Goal: Task Accomplishment & Management: Manage account settings

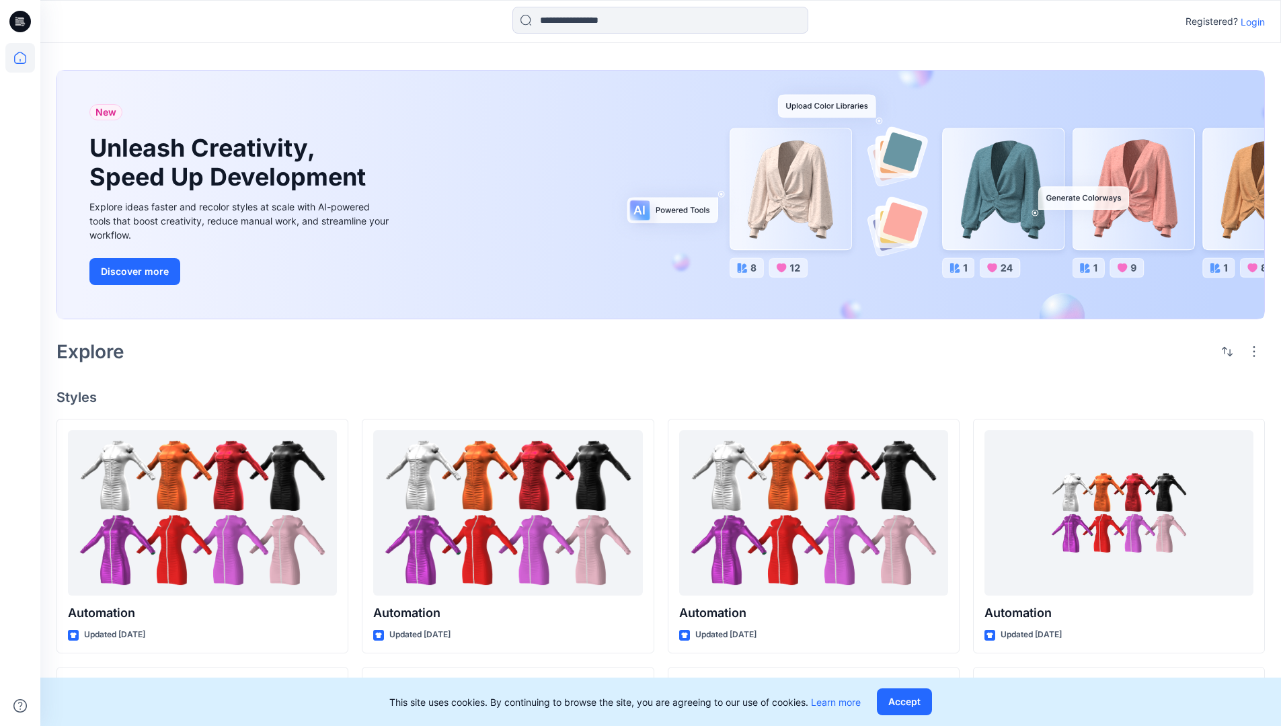
click at [1250, 22] on p "Login" at bounding box center [1253, 22] width 24 height 14
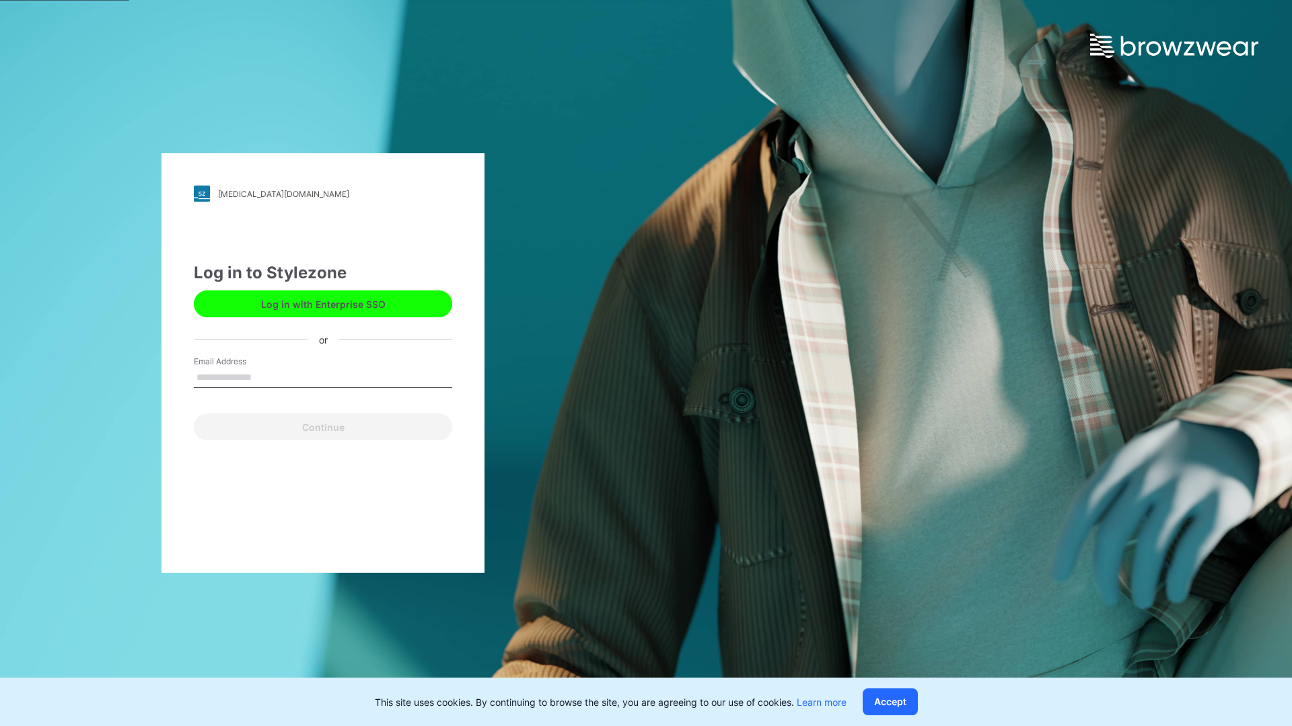
click at [266, 377] on input "Email Address" at bounding box center [323, 378] width 258 height 20
type input "**********"
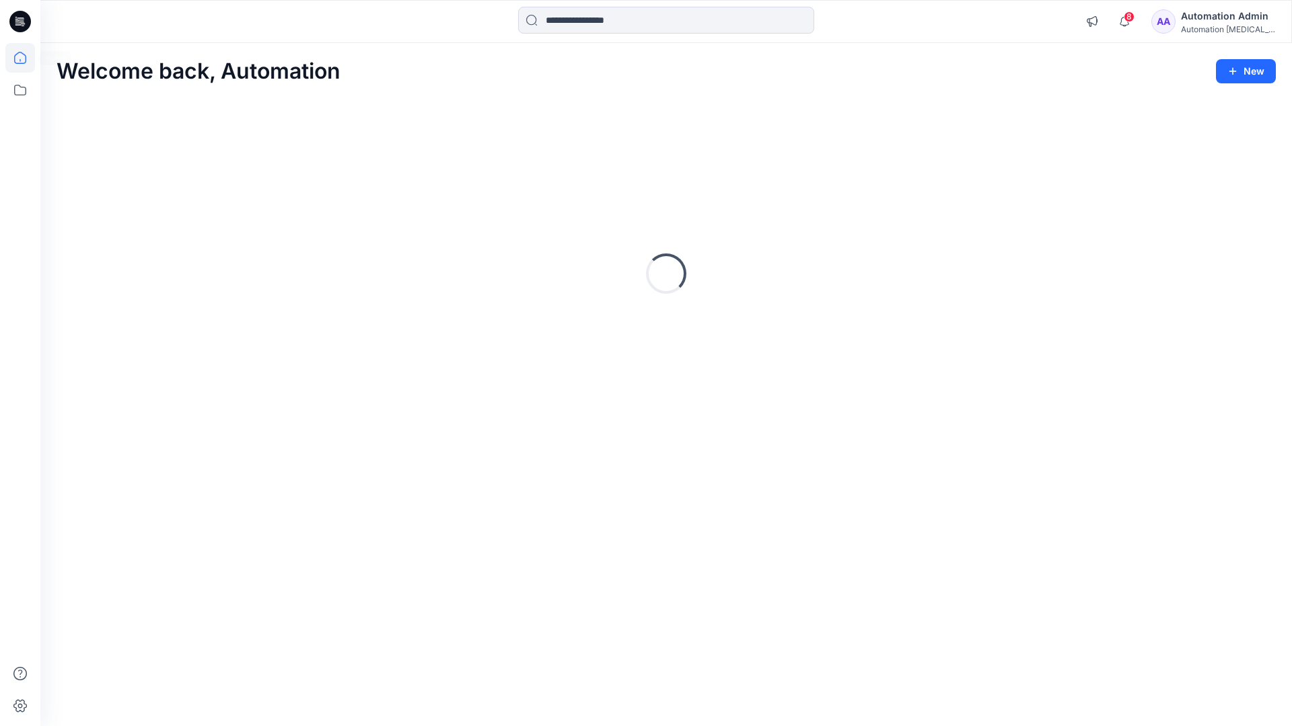
click at [26, 58] on icon at bounding box center [20, 58] width 12 height 12
click at [22, 91] on icon at bounding box center [20, 90] width 30 height 30
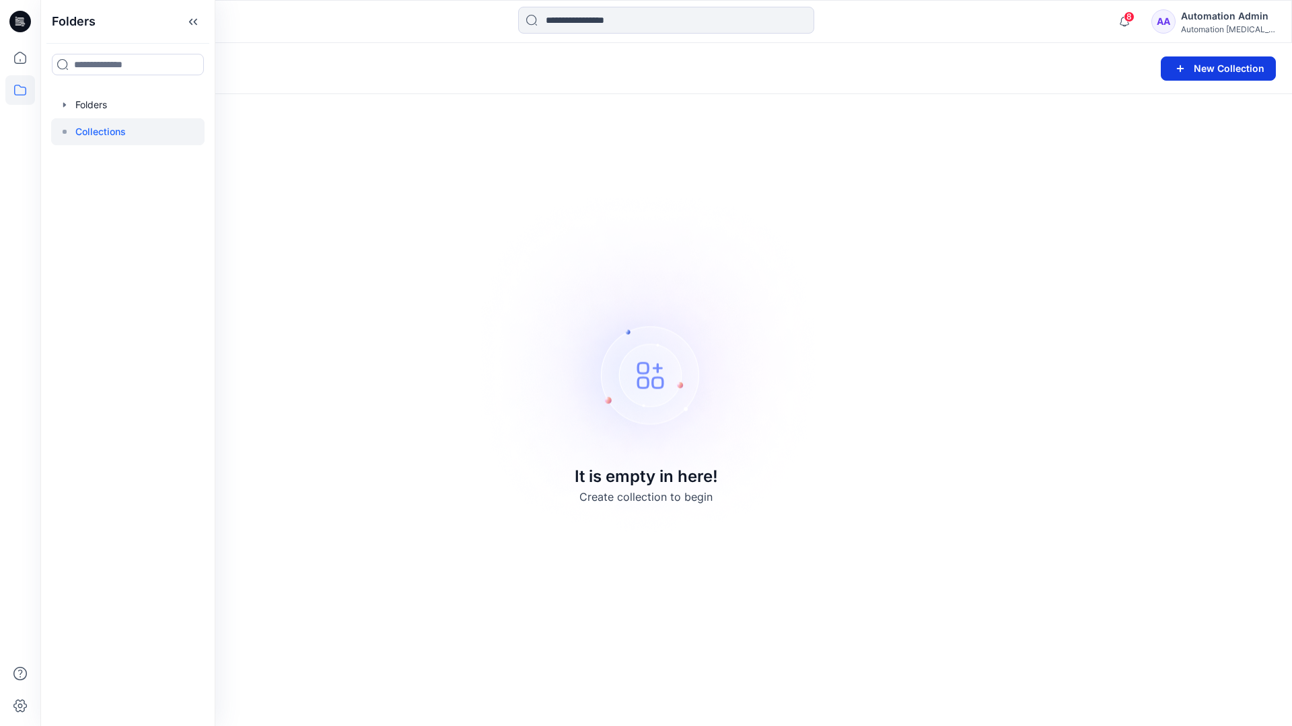
click at [1199, 69] on button "New Collection" at bounding box center [1217, 69] width 115 height 24
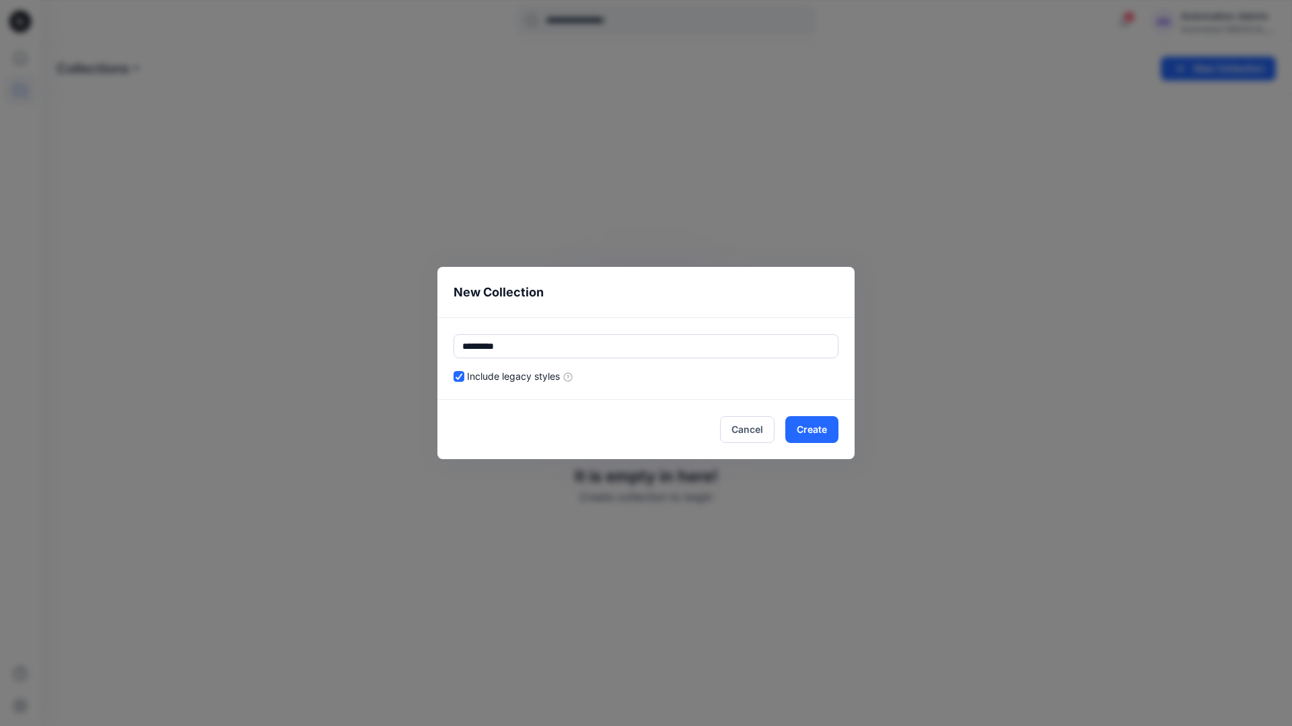
type input "*********"
click at [689, 373] on div "Include legacy styles" at bounding box center [645, 376] width 385 height 14
click at [751, 428] on button "Cancel" at bounding box center [747, 429] width 54 height 27
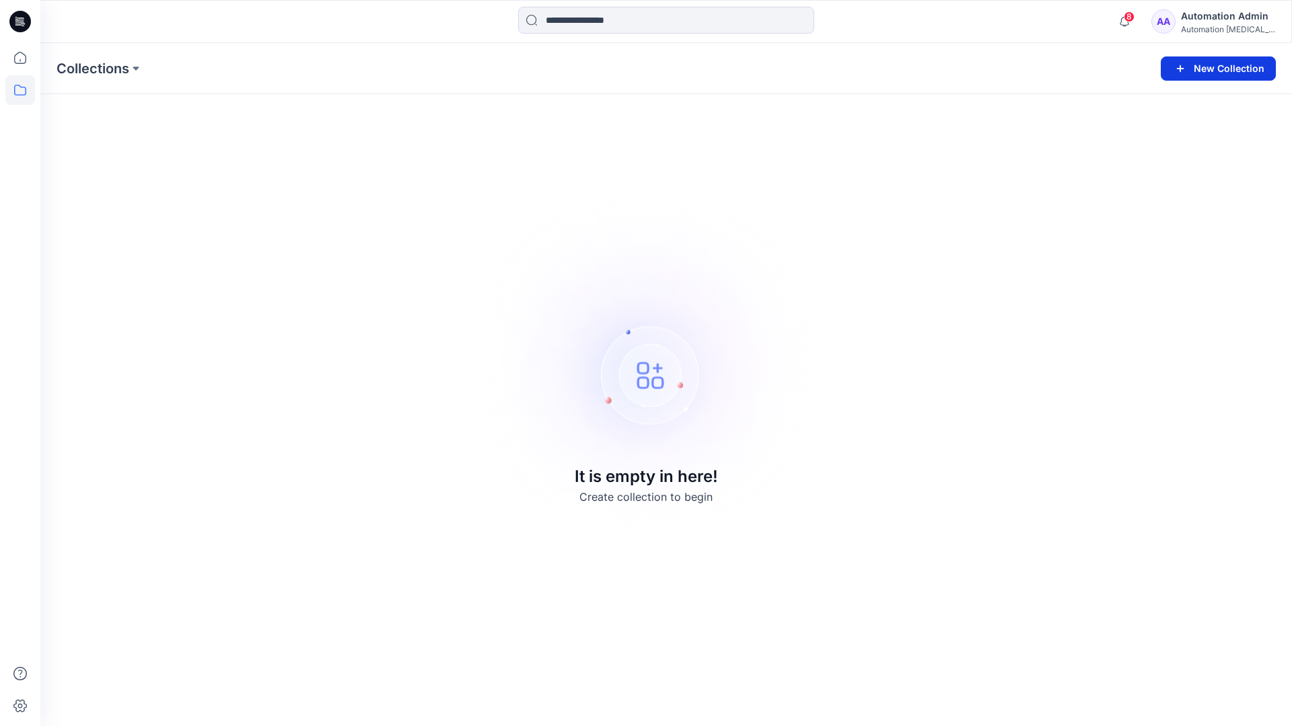
click at [1225, 67] on button "New Collection" at bounding box center [1217, 69] width 115 height 24
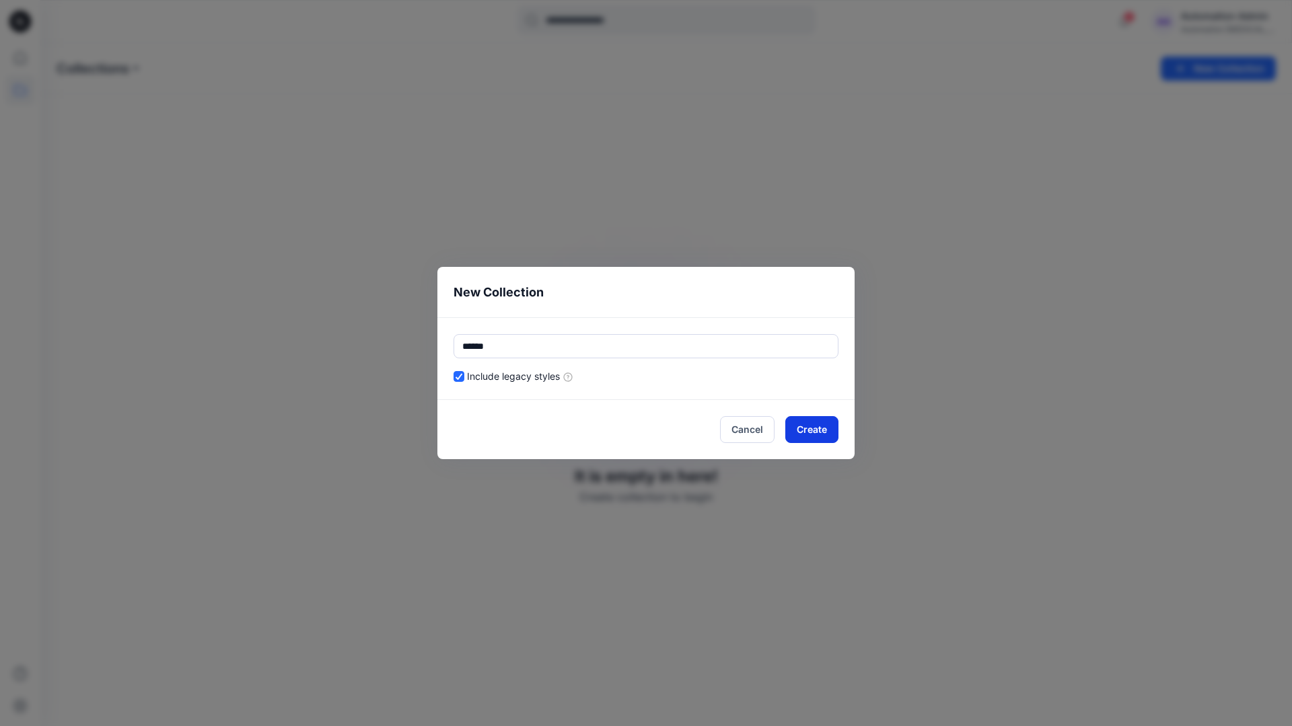
type input "******"
click at [825, 427] on button "Create" at bounding box center [811, 429] width 53 height 27
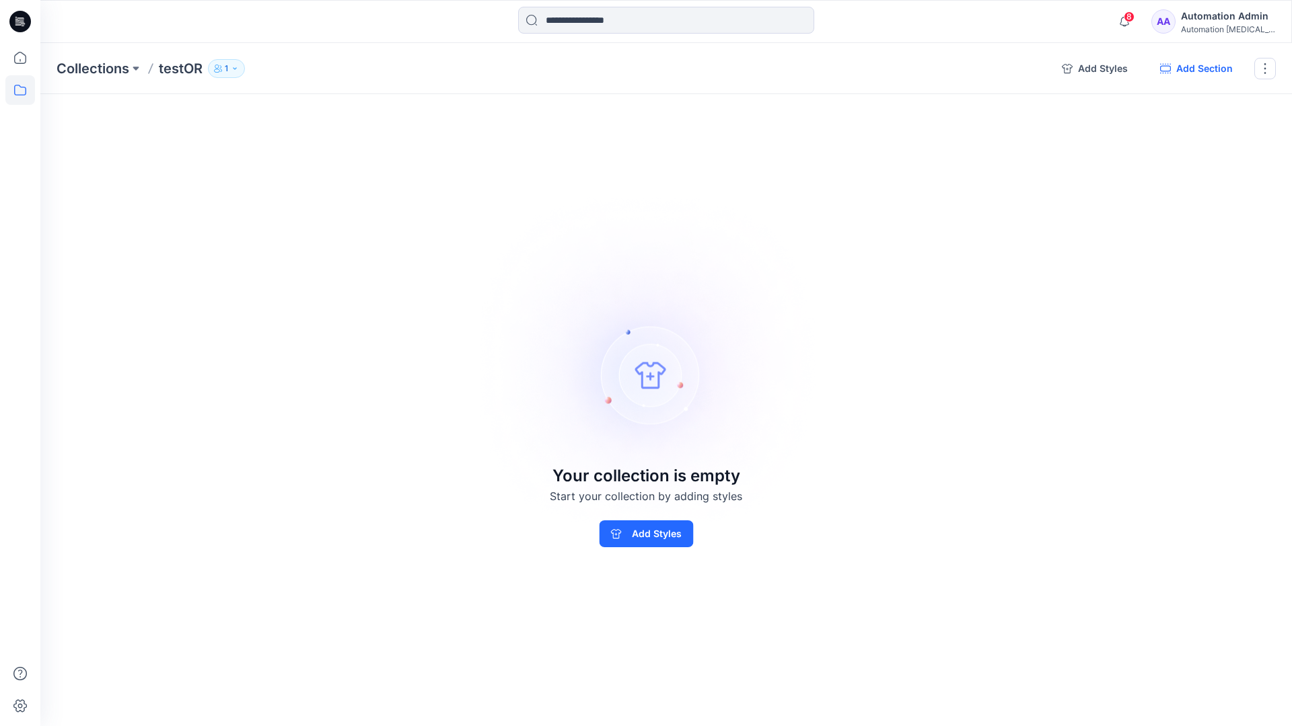
click at [1201, 69] on button "Add Section" at bounding box center [1196, 69] width 94 height 22
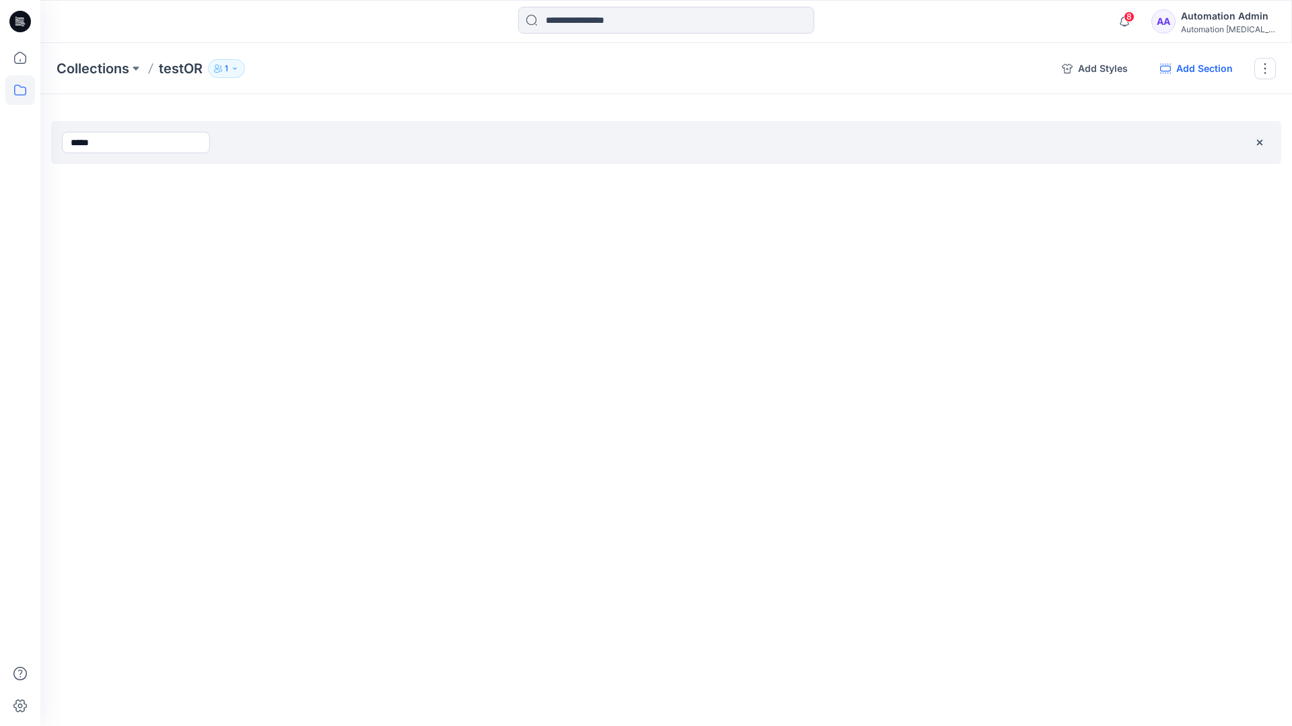
type input "*****"
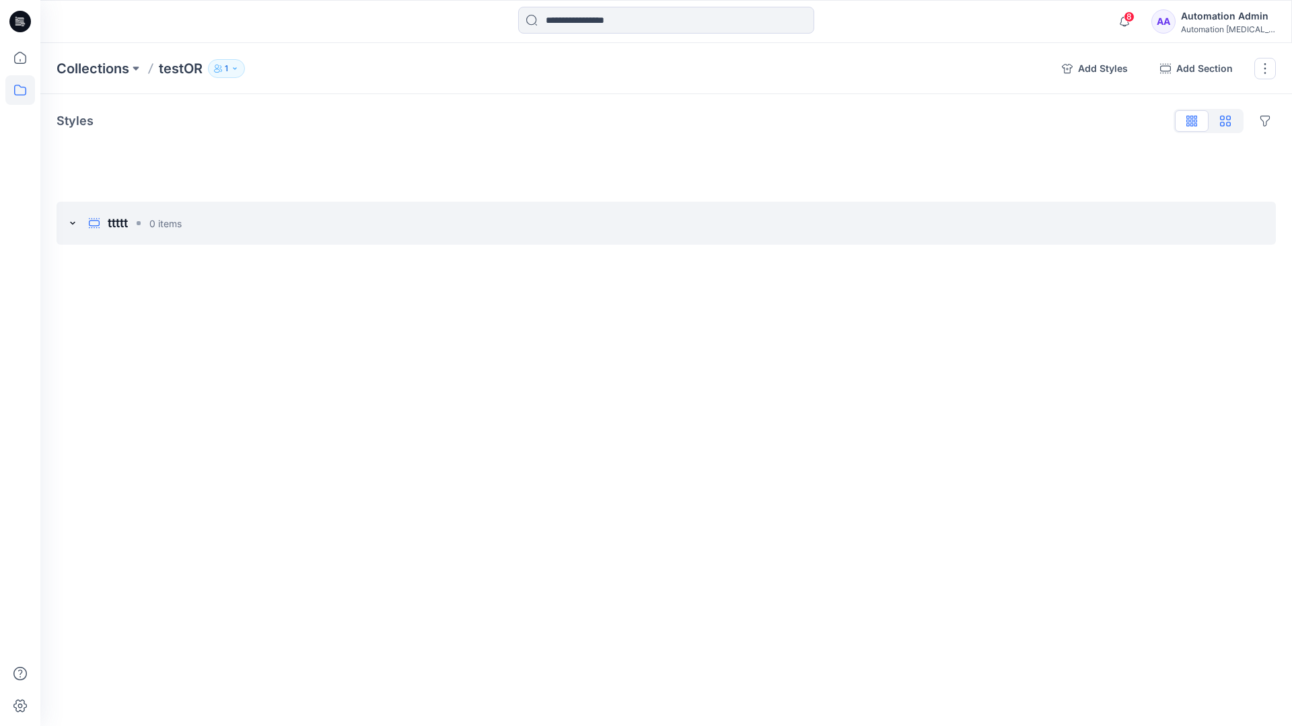
click at [1225, 122] on icon "button" at bounding box center [1225, 121] width 11 height 11
click at [1191, 122] on icon "button" at bounding box center [1191, 119] width 3 height 7
click at [1263, 69] on button "button" at bounding box center [1265, 69] width 22 height 22
click at [1193, 122] on button "Clone Collection" at bounding box center [1199, 130] width 145 height 25
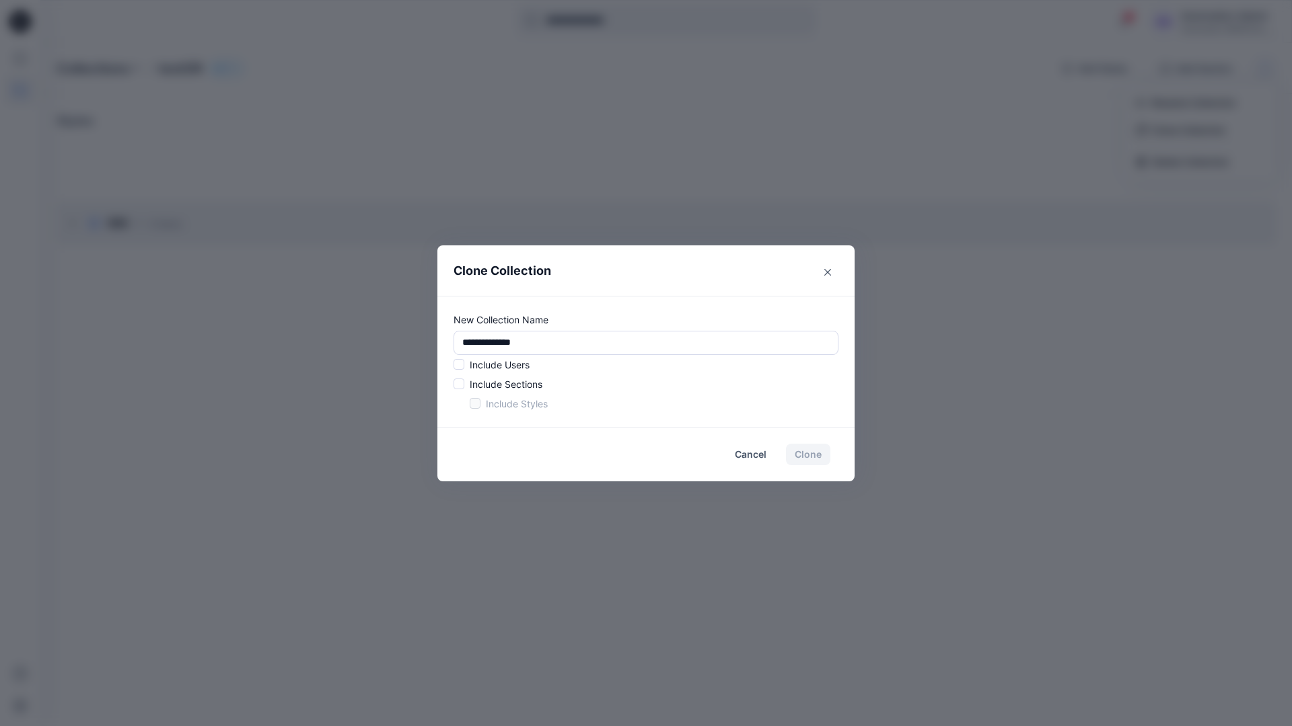
click at [498, 361] on p "Include Users" at bounding box center [500, 365] width 60 height 14
click at [461, 367] on span at bounding box center [458, 364] width 11 height 11
click at [461, 385] on span at bounding box center [458, 384] width 11 height 11
click at [473, 404] on span at bounding box center [475, 403] width 11 height 11
click at [812, 458] on button "Clone" at bounding box center [808, 455] width 44 height 22
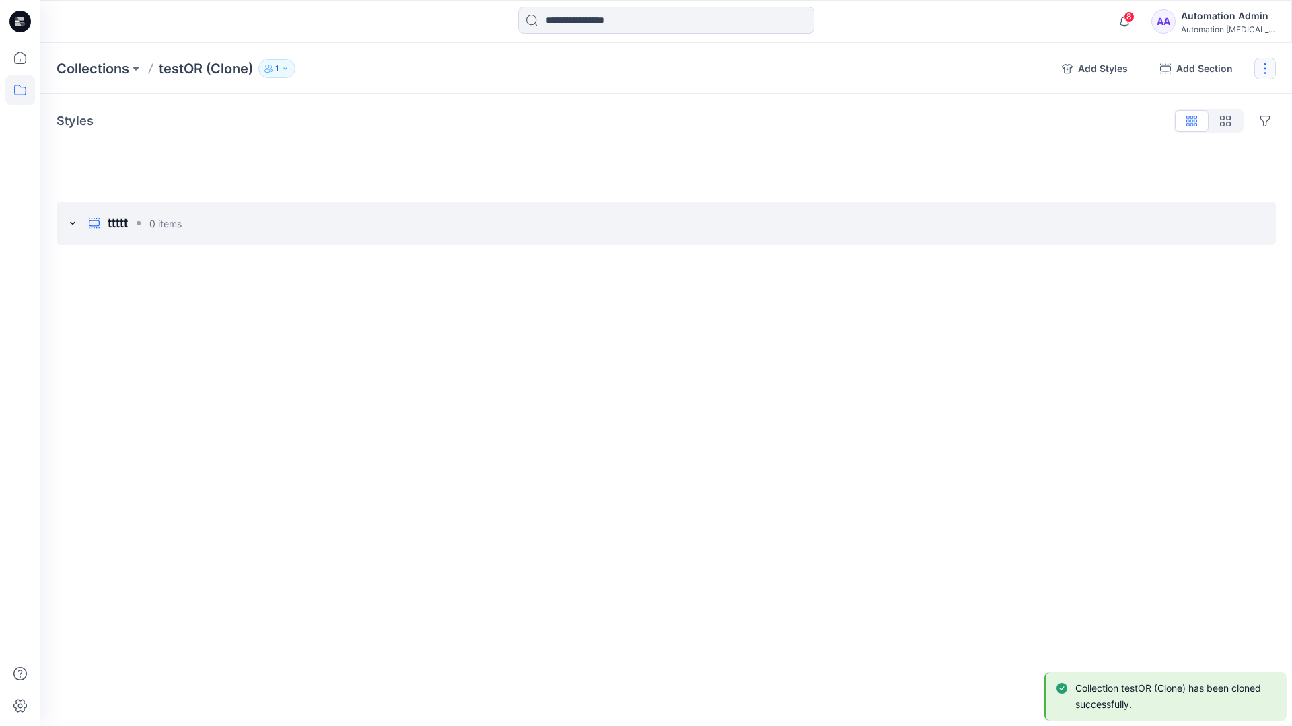
click at [1269, 67] on button "button" at bounding box center [1265, 69] width 22 height 22
click at [1201, 163] on button "Delete Collection" at bounding box center [1199, 161] width 145 height 25
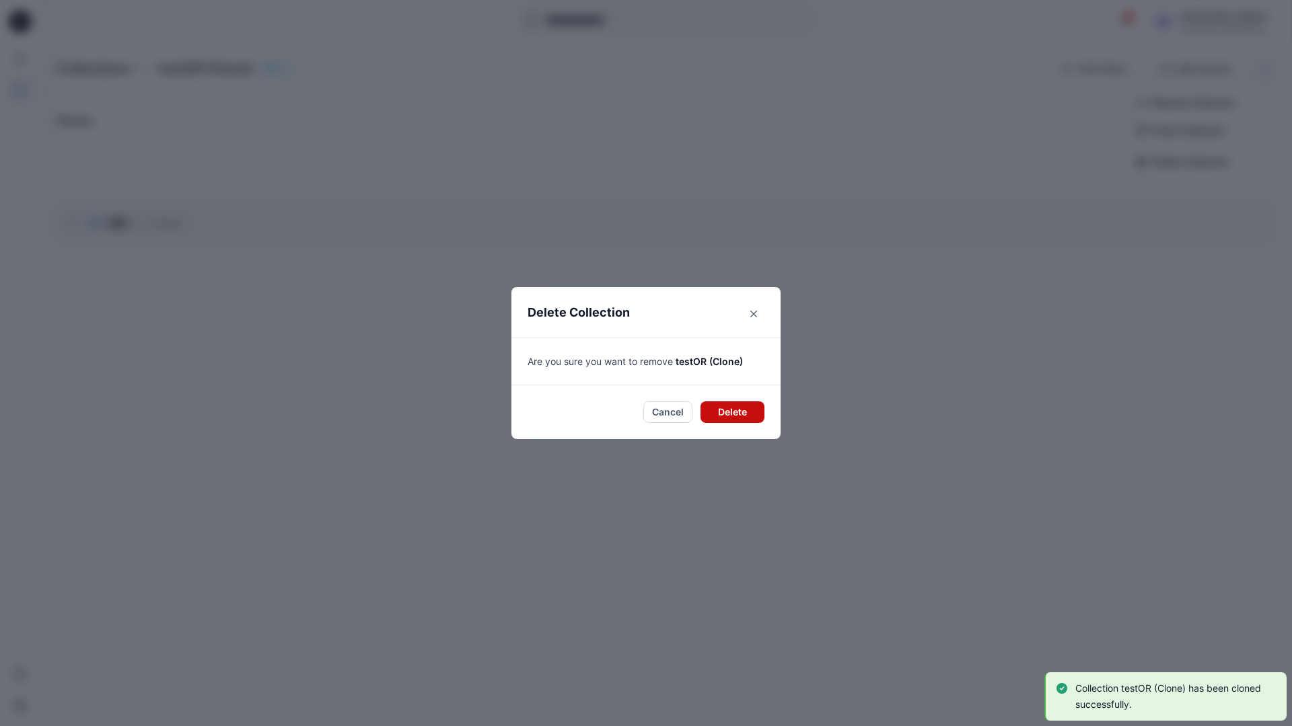
click at [724, 409] on button "Delete" at bounding box center [732, 413] width 64 height 22
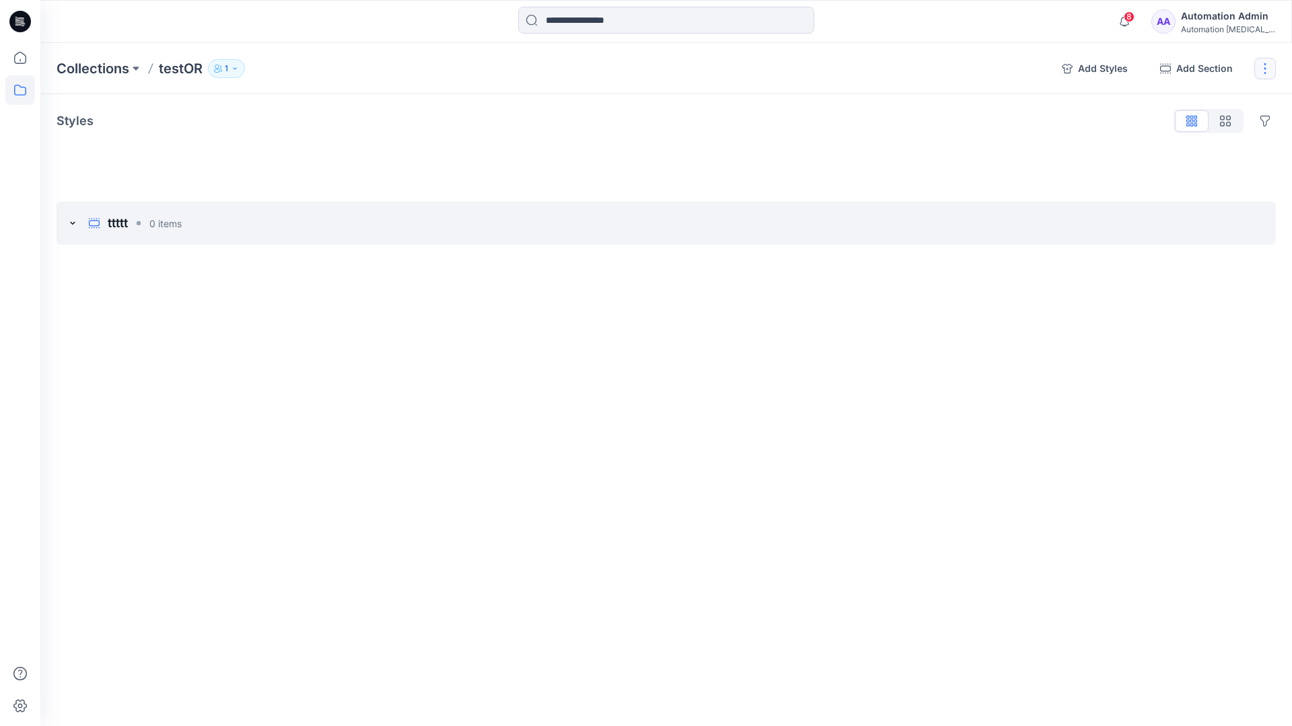
click at [1262, 68] on button "button" at bounding box center [1265, 69] width 22 height 22
click at [1172, 166] on button "Delete Collection" at bounding box center [1199, 161] width 145 height 25
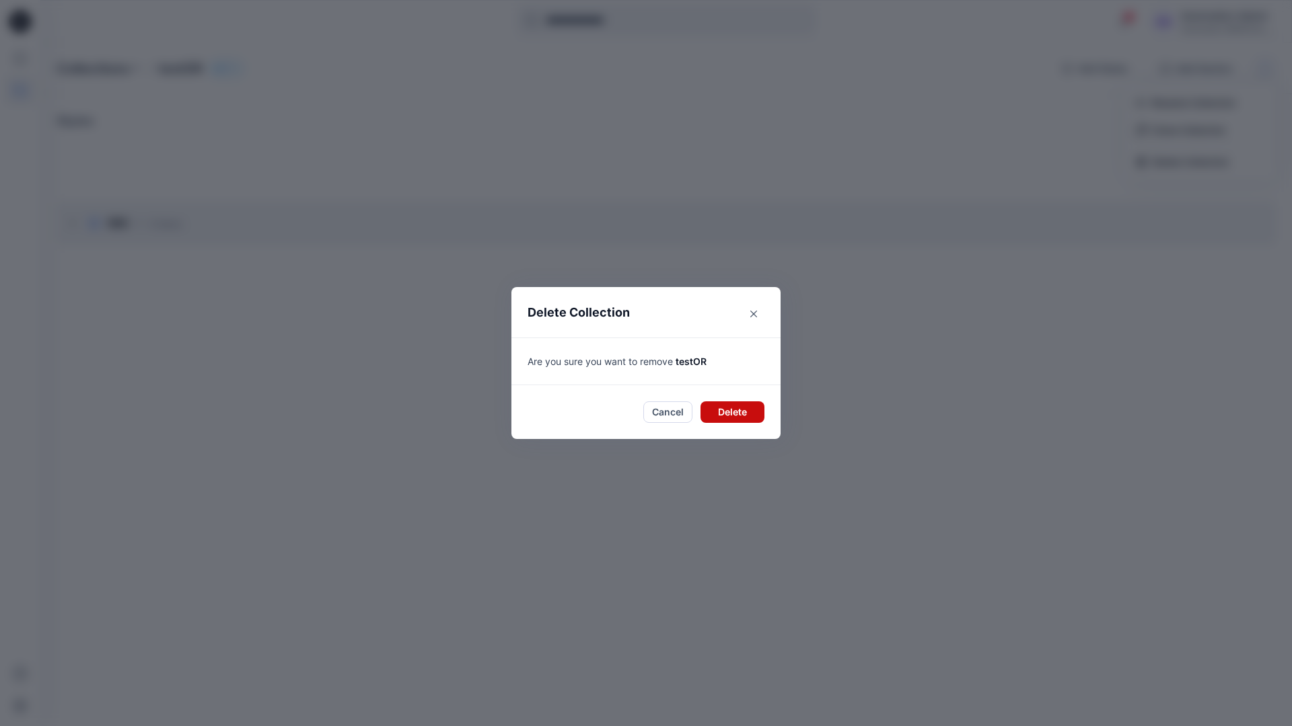
click at [737, 415] on button "Delete" at bounding box center [732, 413] width 64 height 22
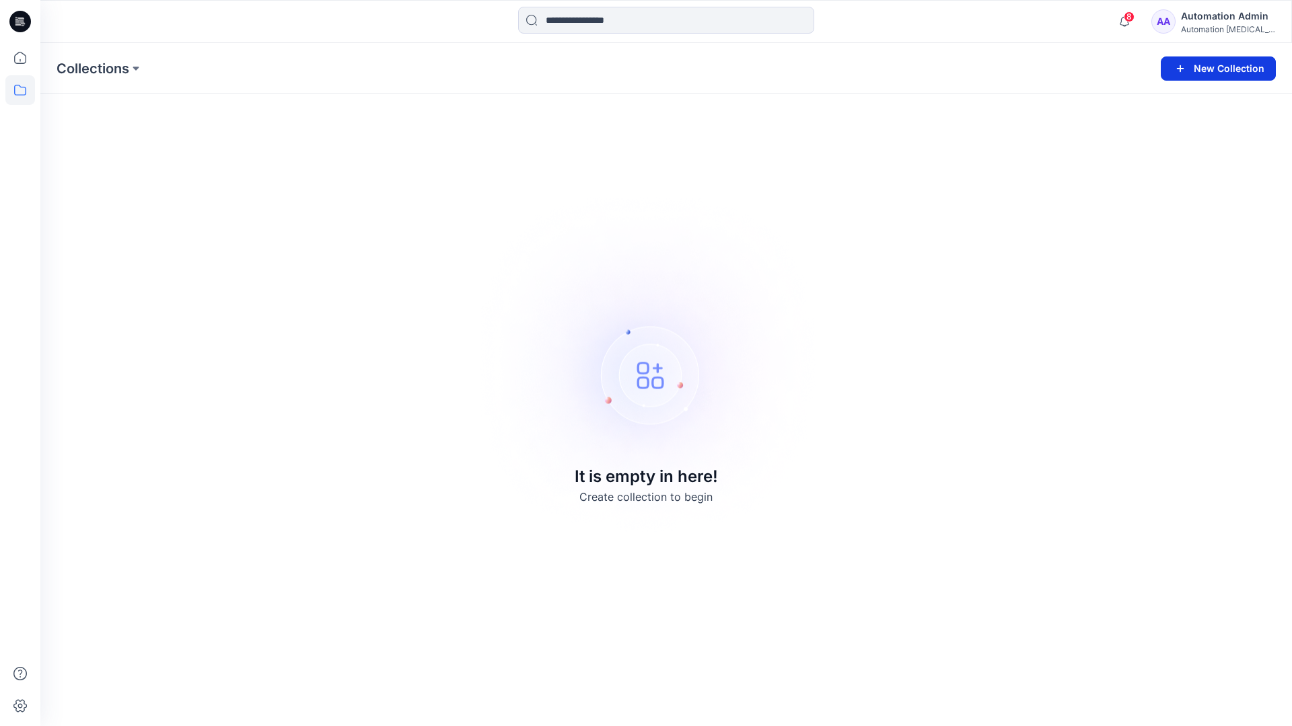
click at [1230, 72] on button "New Collection" at bounding box center [1217, 69] width 115 height 24
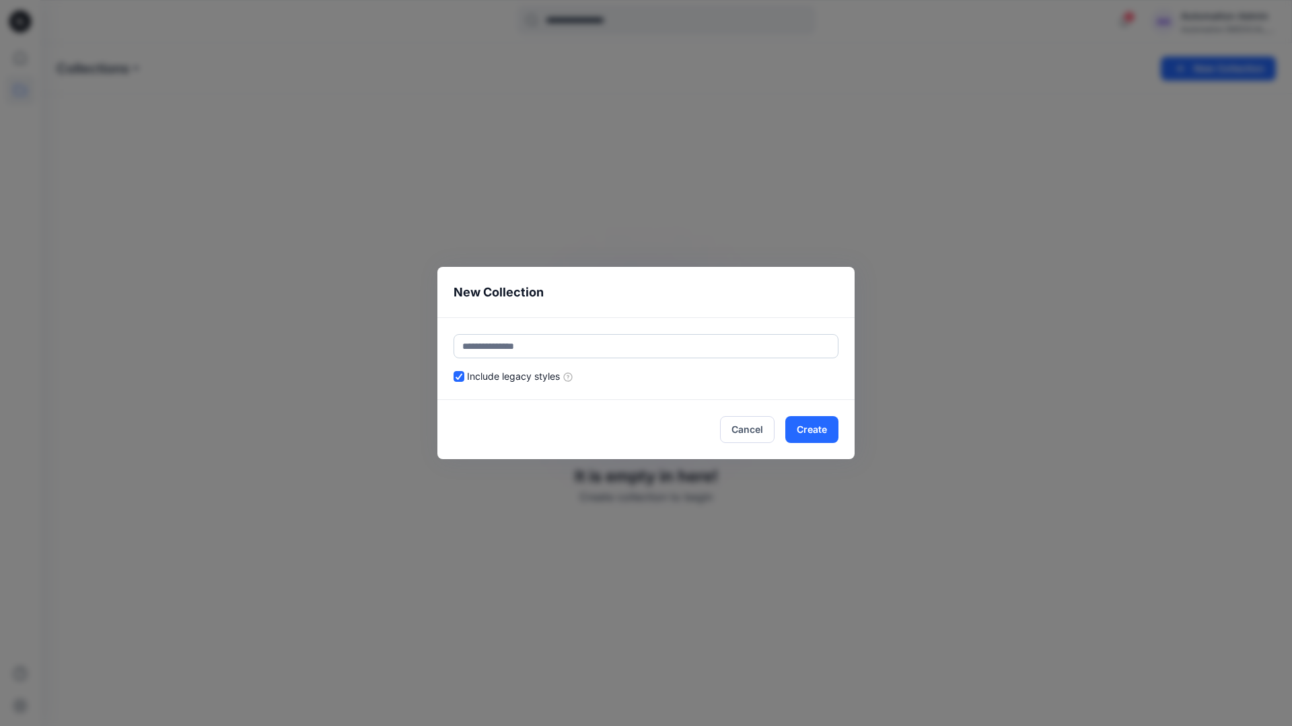
click at [602, 346] on input "text" at bounding box center [645, 346] width 385 height 24
type input "******"
click at [716, 301] on header "New Collection" at bounding box center [645, 292] width 417 height 50
click at [825, 434] on button "Create" at bounding box center [811, 429] width 53 height 27
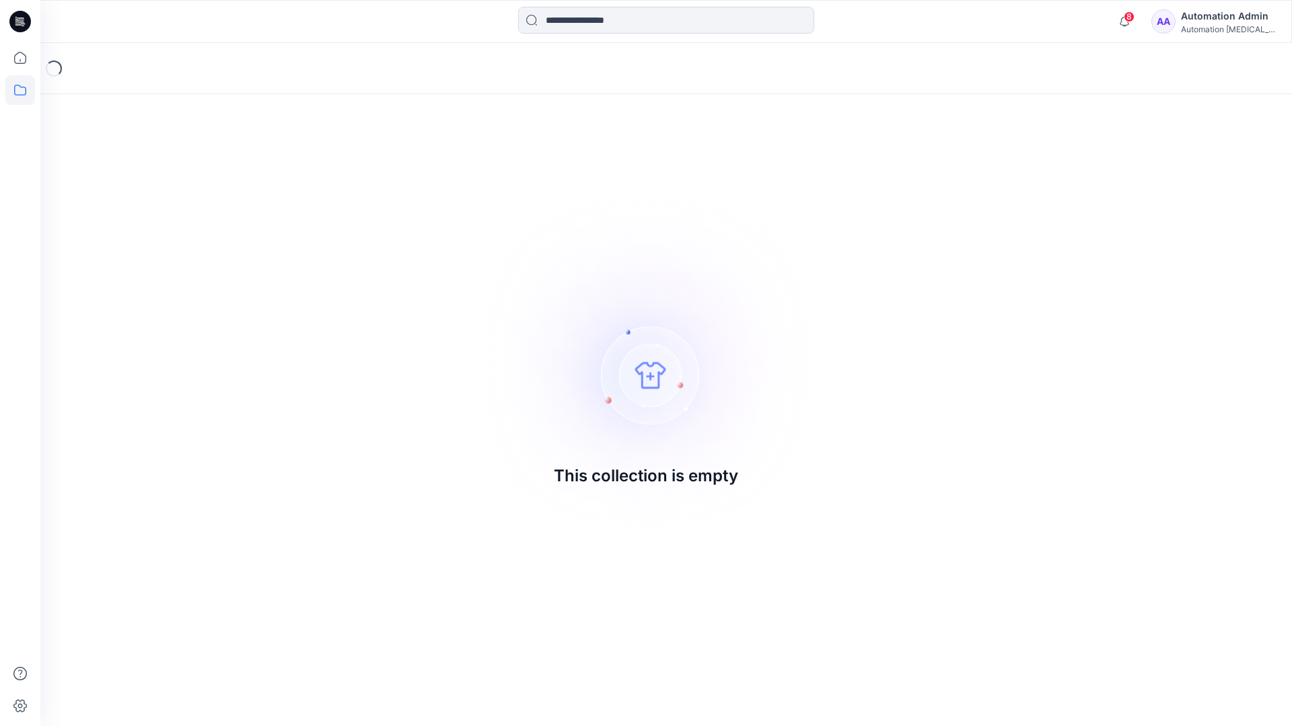
drag, startPoint x: 825, startPoint y: 434, endPoint x: 568, endPoint y: 367, distance: 265.4
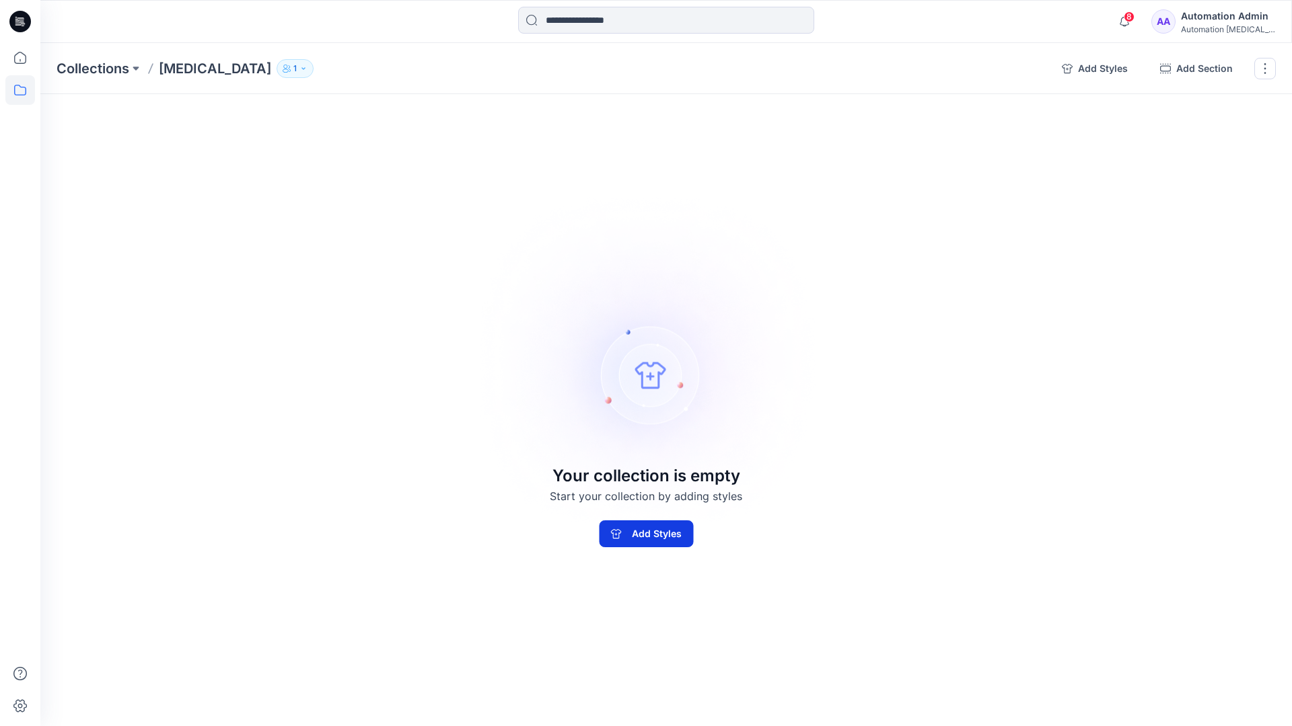
click at [619, 541] on button "Add Styles" at bounding box center [646, 534] width 94 height 27
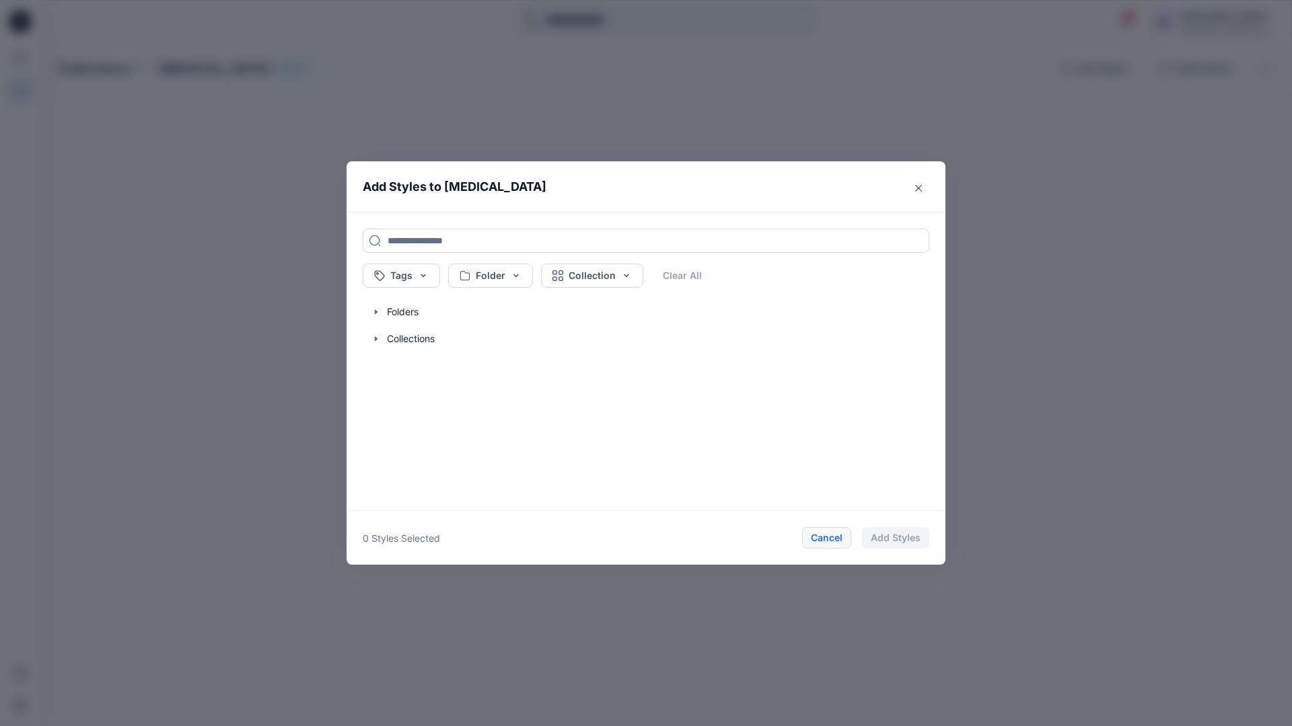
click at [825, 539] on button "Cancel" at bounding box center [826, 538] width 49 height 22
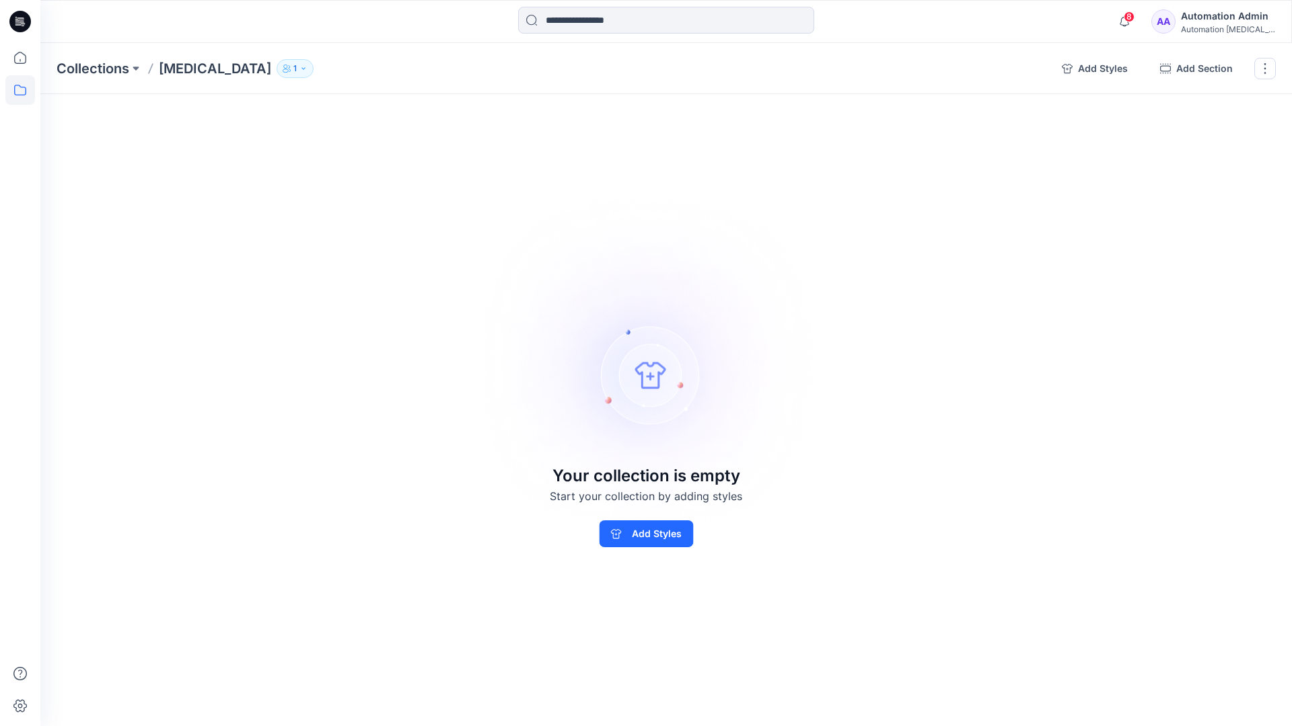
click at [1248, 15] on div "Automation Admin" at bounding box center [1228, 16] width 94 height 16
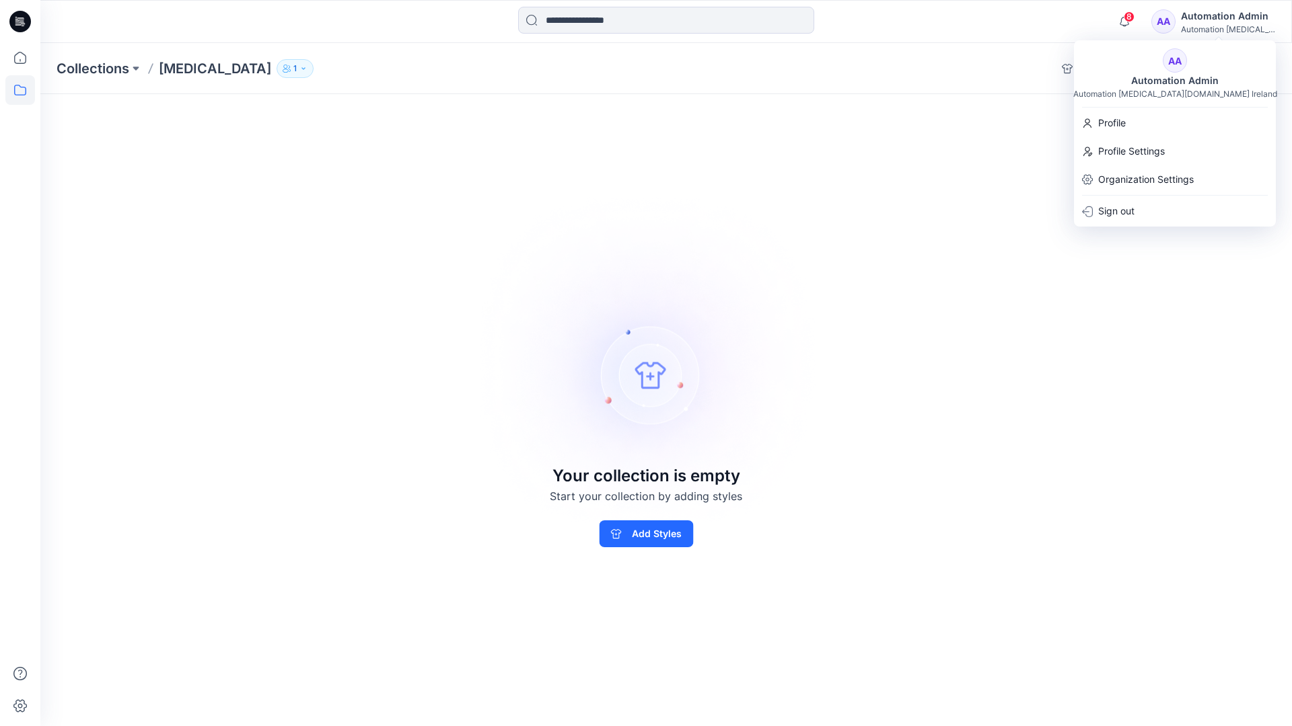
click at [952, 134] on div "Collections Testim 1 Add Styles Add Section Rename Collection Clone Collection …" at bounding box center [665, 384] width 1251 height 683
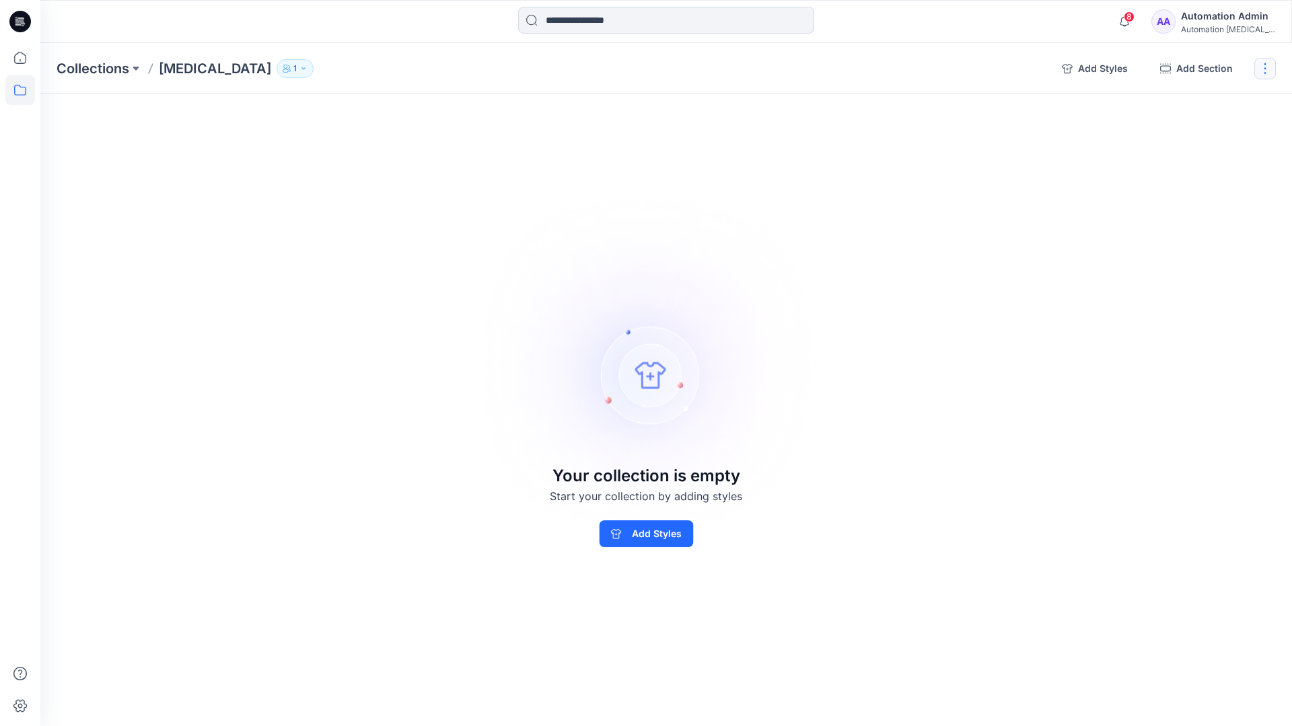
click at [1263, 73] on button "button" at bounding box center [1265, 69] width 22 height 22
click at [1187, 160] on button "Delete Collection" at bounding box center [1199, 161] width 145 height 25
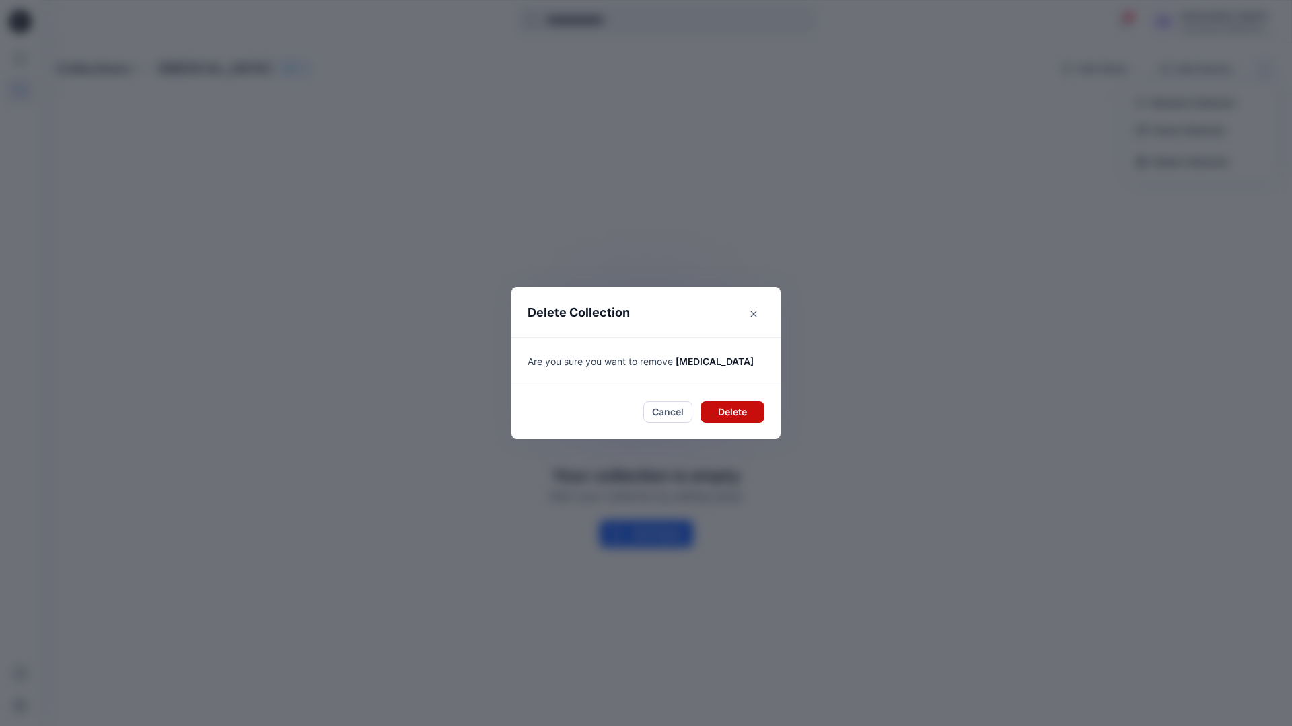
click at [722, 412] on button "Delete" at bounding box center [732, 413] width 64 height 22
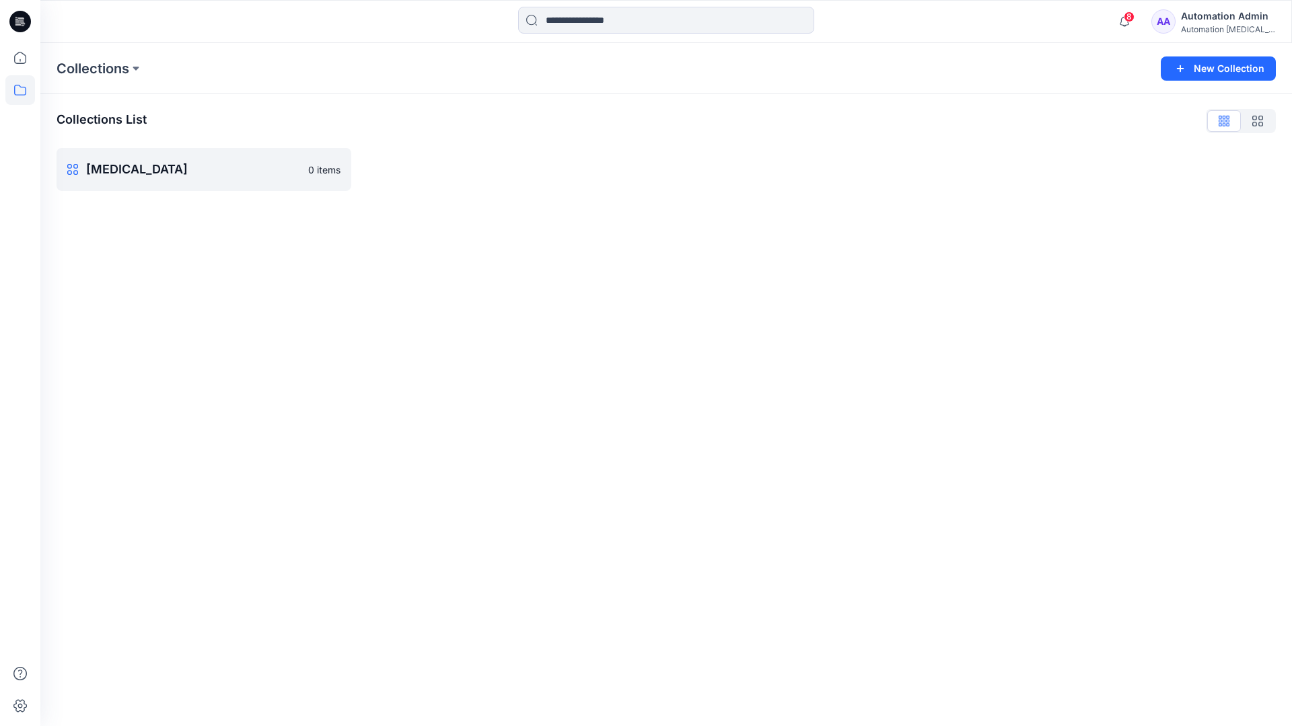
click at [1204, 22] on div "Automation Admin" at bounding box center [1228, 16] width 94 height 16
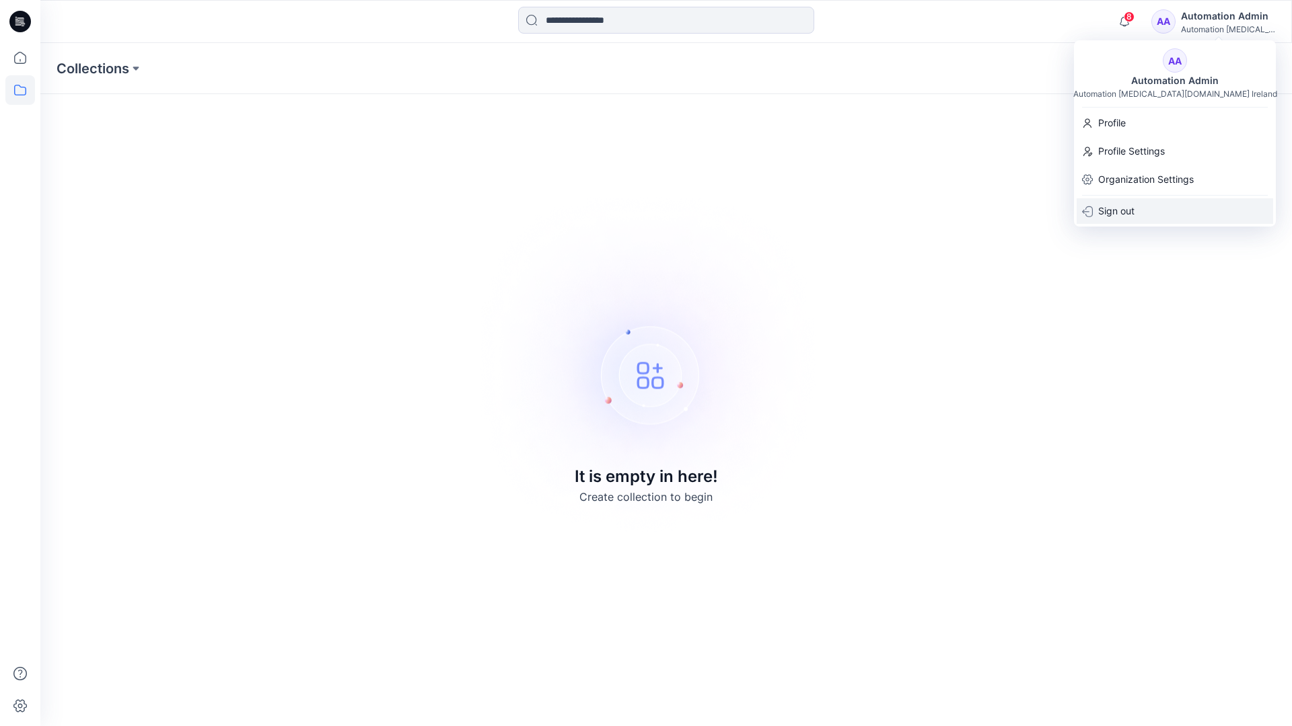
click at [1134, 207] on p "Sign out" at bounding box center [1116, 211] width 36 height 26
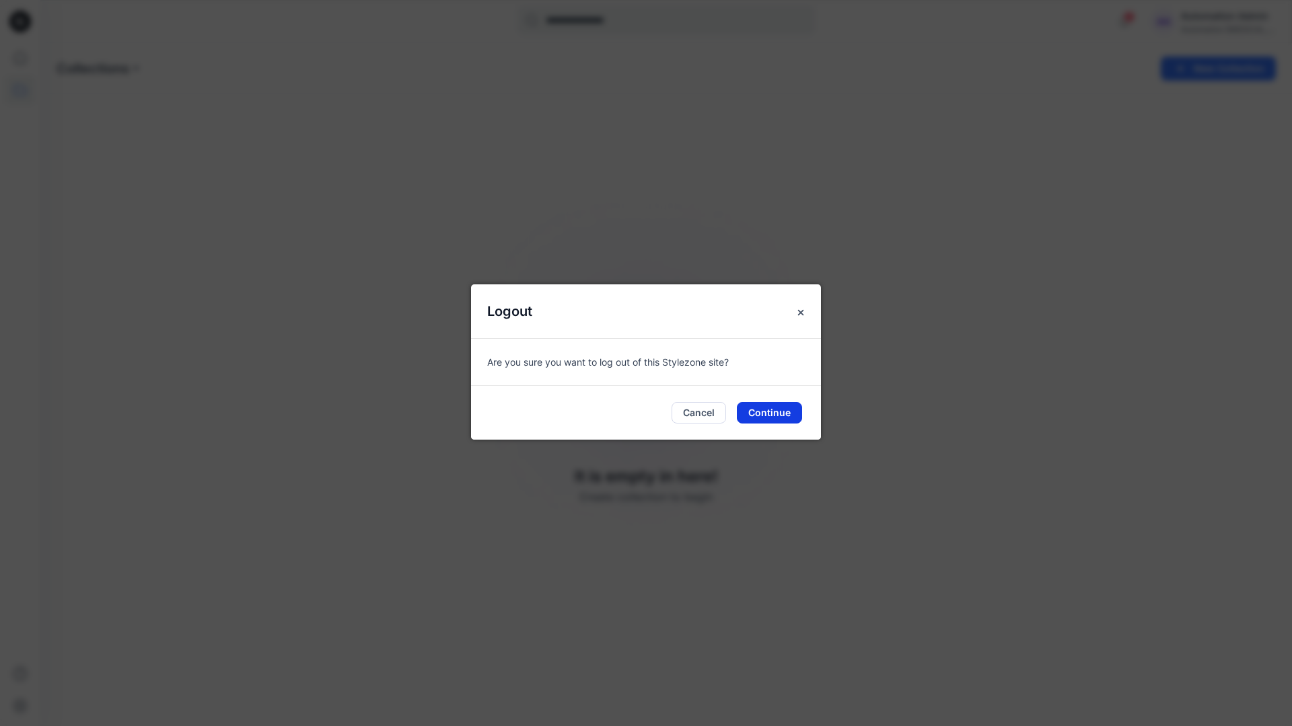
click at [769, 412] on button "Continue" at bounding box center [769, 413] width 65 height 22
